Goal: Task Accomplishment & Management: Manage account settings

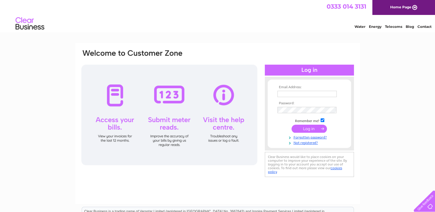
type input "[EMAIL_ADDRESS][DOMAIN_NAME]"
click at [310, 127] on input "submit" at bounding box center [308, 129] width 35 height 8
type input "[EMAIL_ADDRESS][DOMAIN_NAME]"
click at [309, 126] on input "submit" at bounding box center [308, 129] width 35 height 8
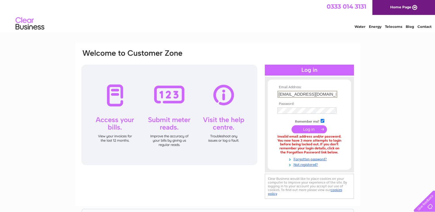
drag, startPoint x: 329, startPoint y: 93, endPoint x: 232, endPoint y: 87, distance: 96.8
click at [232, 87] on div "Email Address: [EMAIL_ADDRESS][DOMAIN_NAME] Password:" at bounding box center [218, 124] width 274 height 151
click at [309, 129] on input "submit" at bounding box center [308, 129] width 35 height 8
click at [124, 2] on div "0333 014 3131 Home Page" at bounding box center [217, 7] width 435 height 15
